Goal: Task Accomplishment & Management: Manage account settings

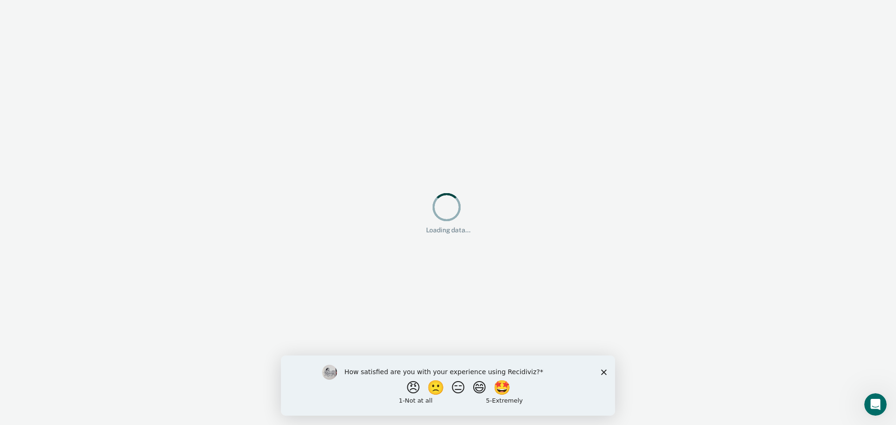
click at [602, 371] on icon "Close survey" at bounding box center [604, 372] width 6 height 6
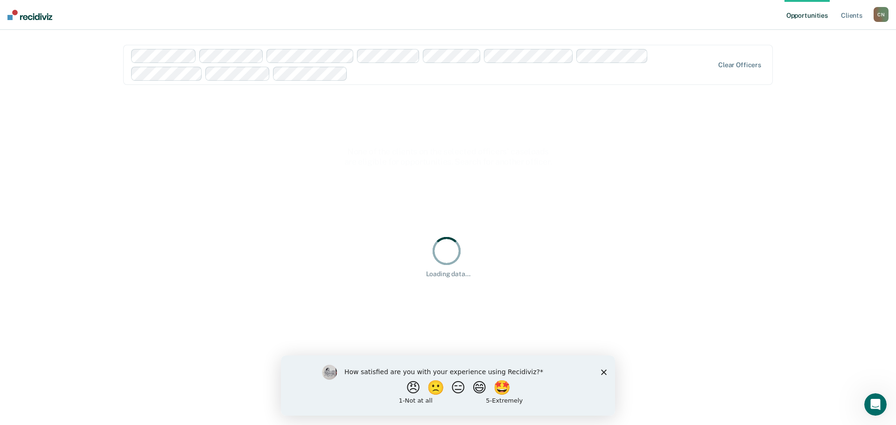
click at [603, 373] on icon "Close survey" at bounding box center [604, 372] width 6 height 6
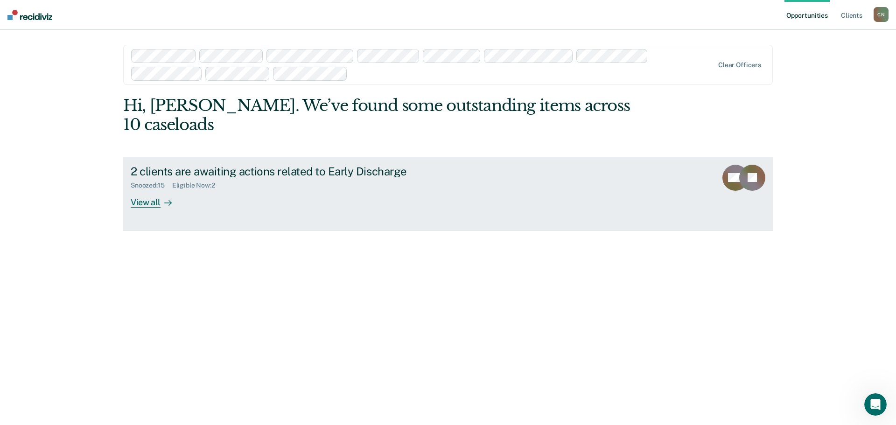
click at [243, 171] on div "2 clients are awaiting actions related to Early Discharge Snoozed : 15 Eligible…" at bounding box center [306, 186] width 350 height 43
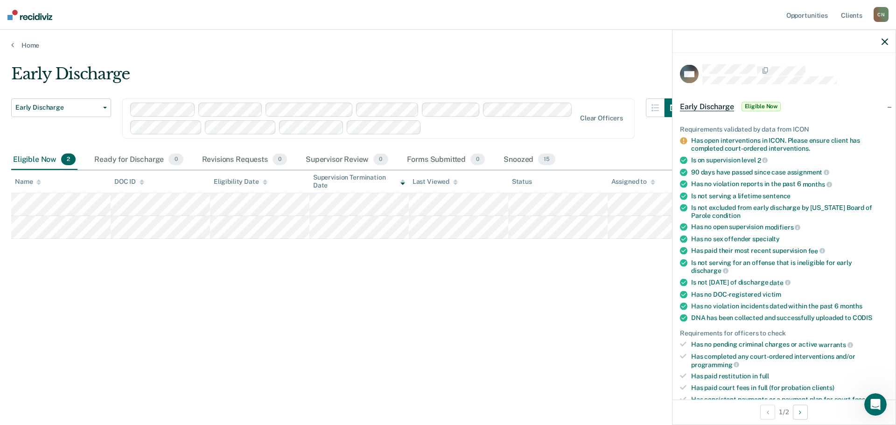
click at [887, 42] on icon "button" at bounding box center [884, 41] width 7 height 7
